Goal: Task Accomplishment & Management: Use online tool/utility

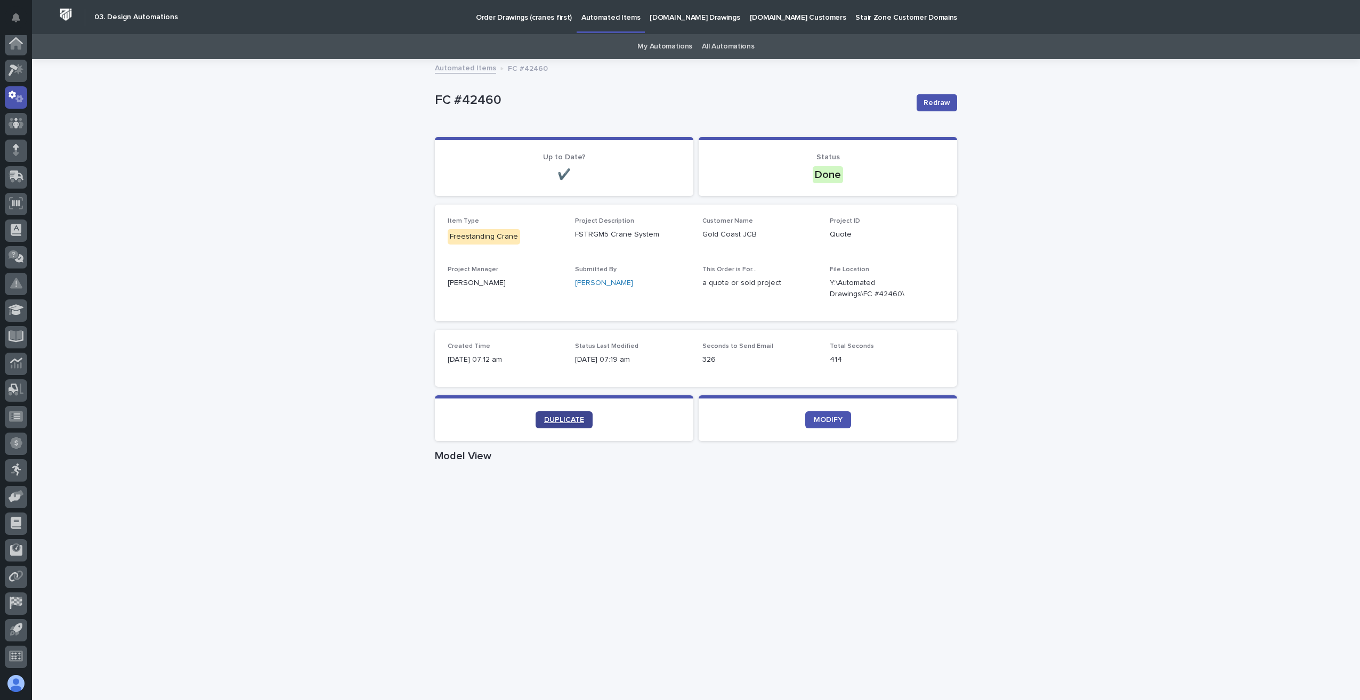
click at [574, 423] on span "DUPLICATE" at bounding box center [564, 419] width 40 height 7
